Goal: Task Accomplishment & Management: Manage account settings

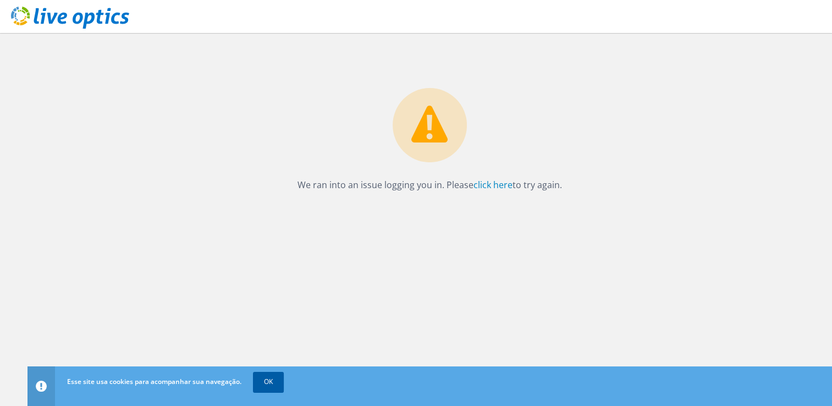
click at [273, 376] on link "OK" at bounding box center [268, 382] width 31 height 20
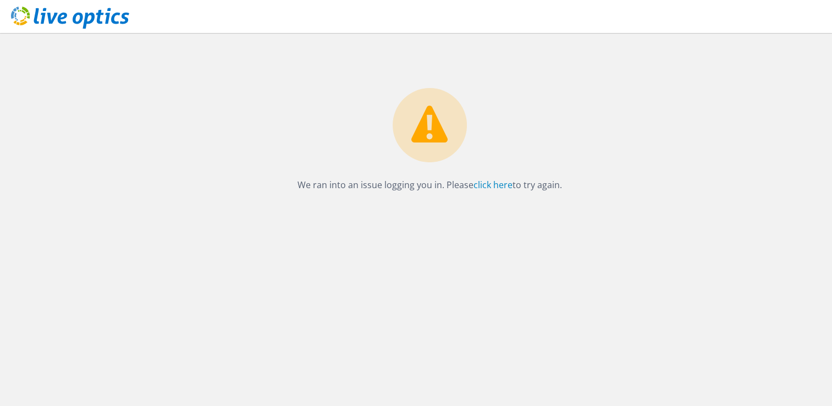
click at [391, 192] on p "We ran into an issue logging you in. Please click here to try again." at bounding box center [429, 184] width 782 height 15
click at [440, 47] on div "We ran into an issue logging you in. Please click here to try again." at bounding box center [429, 112] width 804 height 159
click at [738, 38] on div "We ran into an issue logging you in. Please click here to try again." at bounding box center [429, 112] width 804 height 159
click at [532, 68] on div "We ran into an issue logging you in. Please click here to try again." at bounding box center [429, 112] width 804 height 159
click at [602, 107] on div "We ran into an issue logging you in. Please click here to try again." at bounding box center [429, 112] width 804 height 159
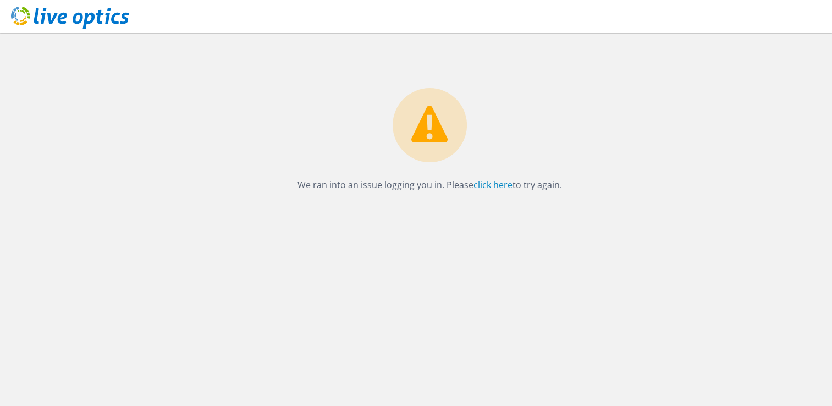
click at [603, 145] on div "We ran into an issue logging you in. Please click here to try again." at bounding box center [429, 112] width 804 height 159
click at [797, 171] on div "We ran into an issue logging you in. Please click here to try again." at bounding box center [429, 112] width 804 height 159
click at [686, 170] on div "We ran into an issue logging you in. Please click here to try again." at bounding box center [429, 112] width 804 height 159
click at [688, 83] on div "We ran into an issue logging you in. Please click here to try again." at bounding box center [429, 112] width 804 height 159
click at [637, 67] on div "We ran into an issue logging you in. Please click here to try again." at bounding box center [429, 112] width 804 height 159
